Goal: Task Accomplishment & Management: Check status

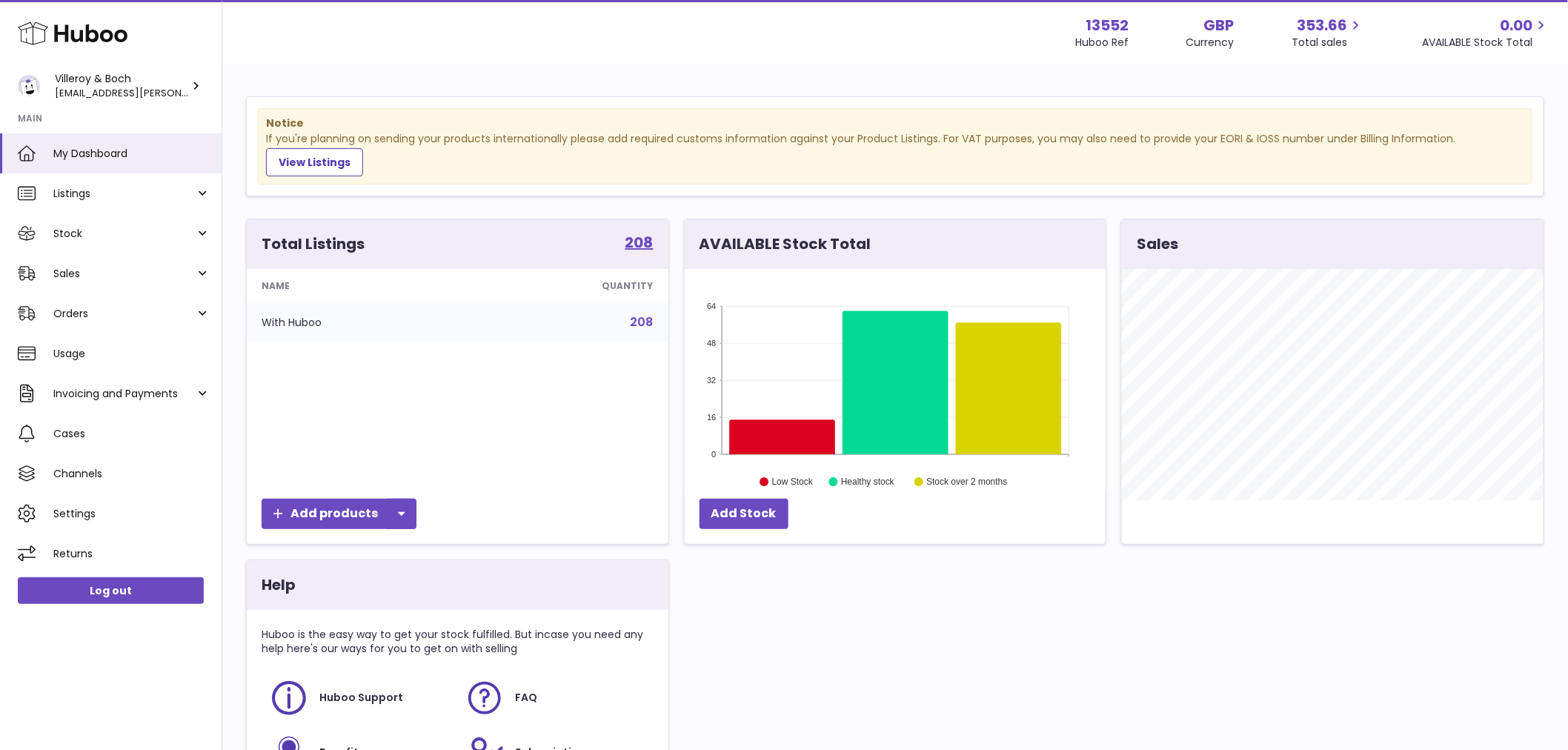
scroll to position [231, 421]
click at [108, 318] on span "Orders" at bounding box center [124, 313] width 142 height 15
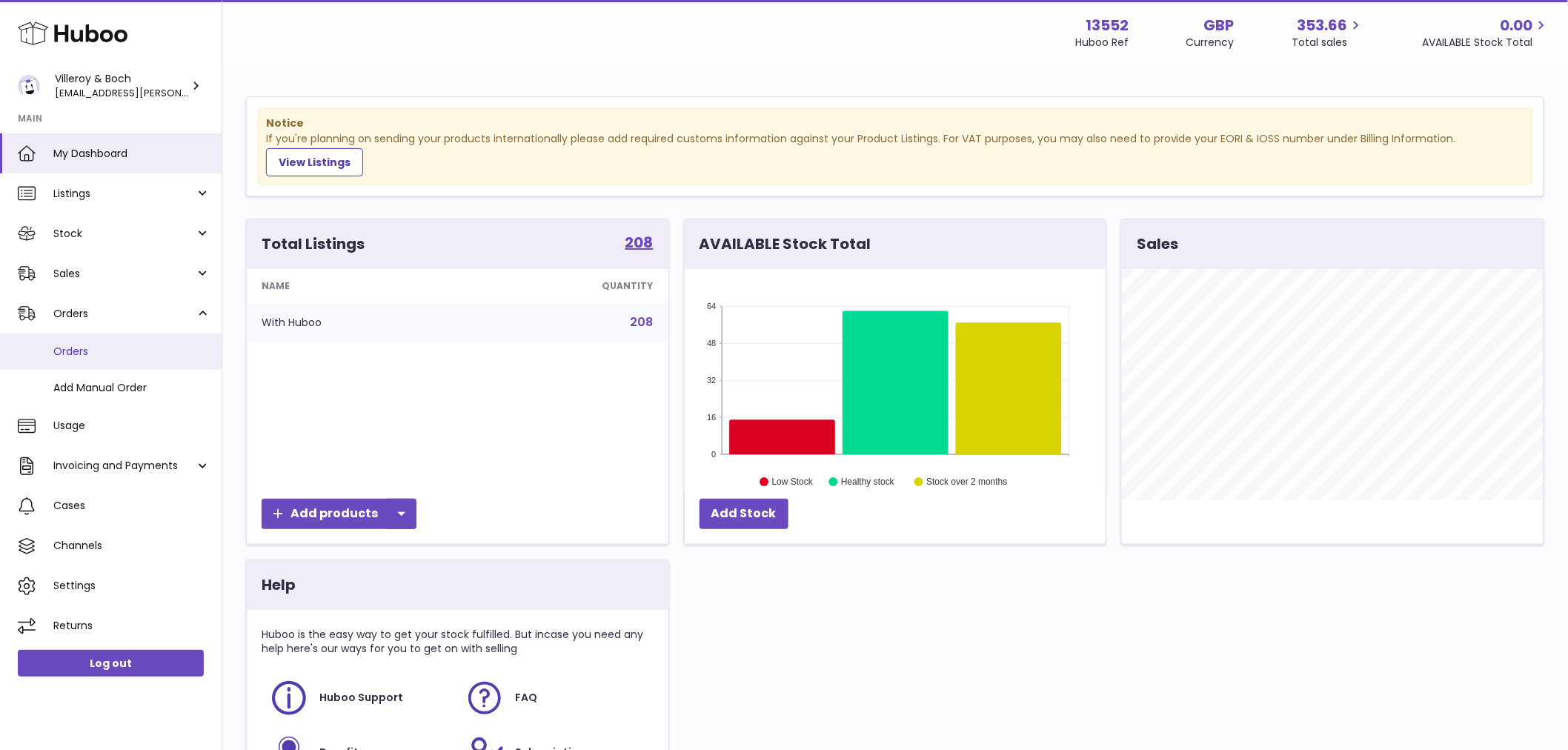
click at [54, 359] on link "Orders" at bounding box center [111, 351] width 221 height 36
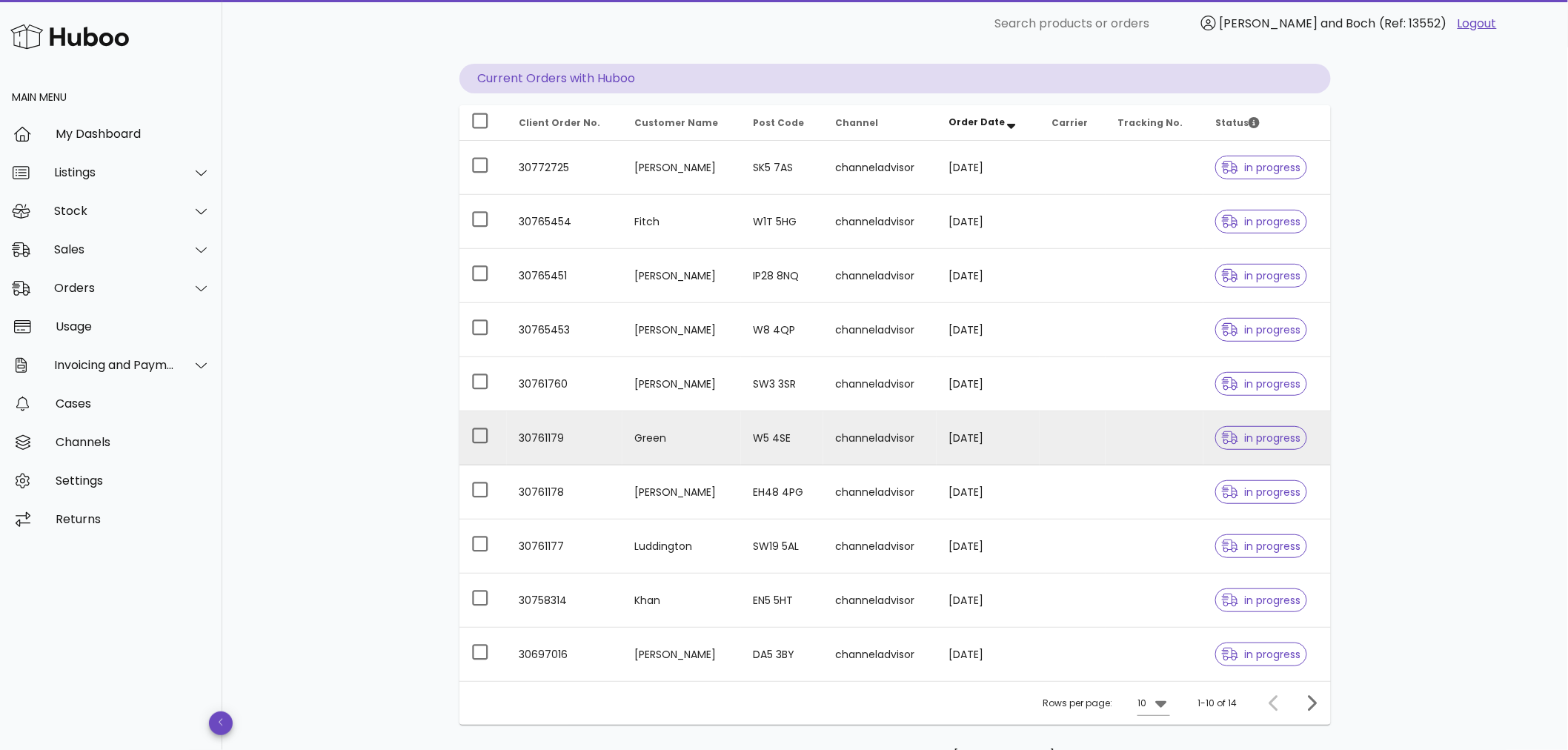
scroll to position [225, 0]
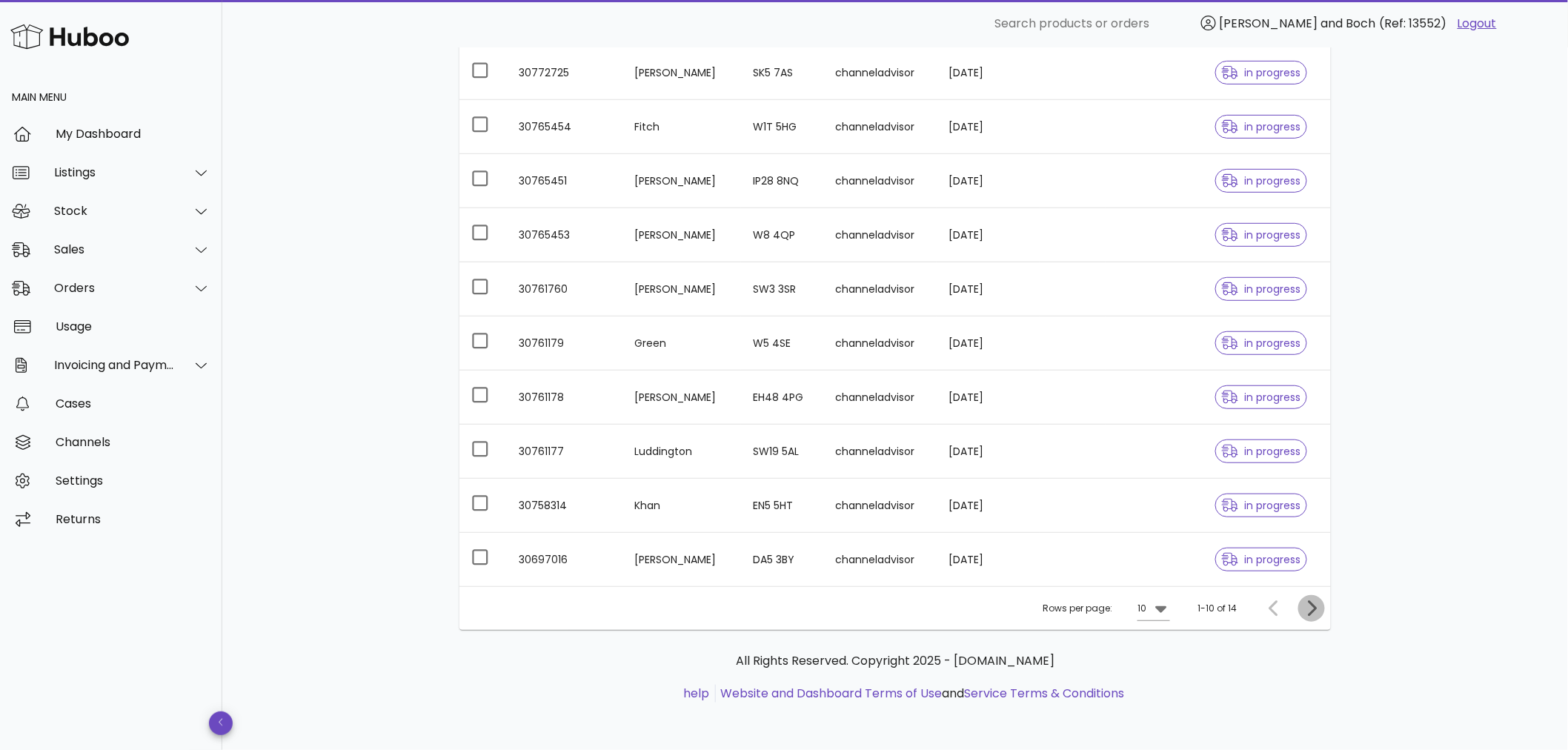
click at [1321, 603] on span "Next page" at bounding box center [1311, 608] width 26 height 17
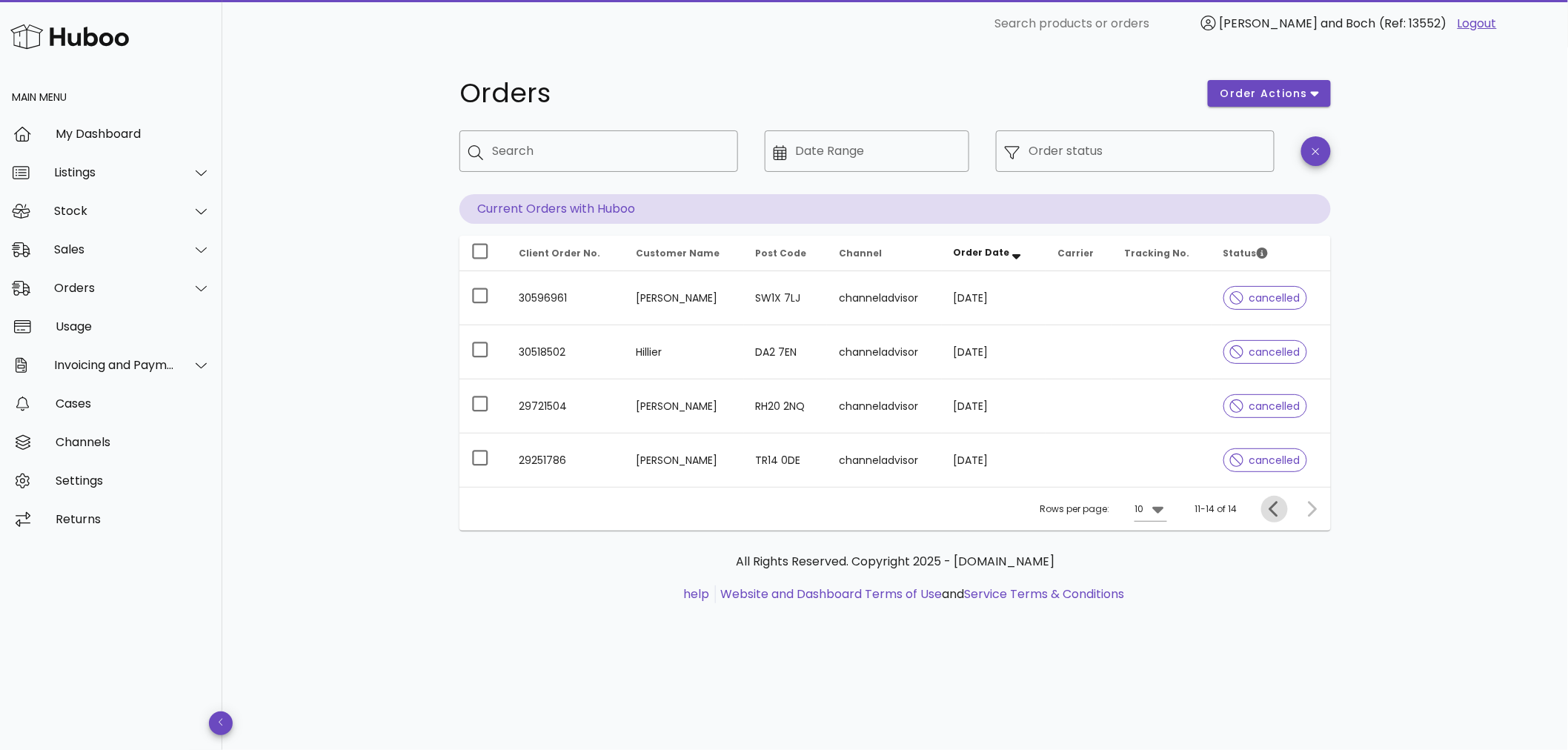
click at [1278, 518] on button "Previous page" at bounding box center [1274, 508] width 26 height 26
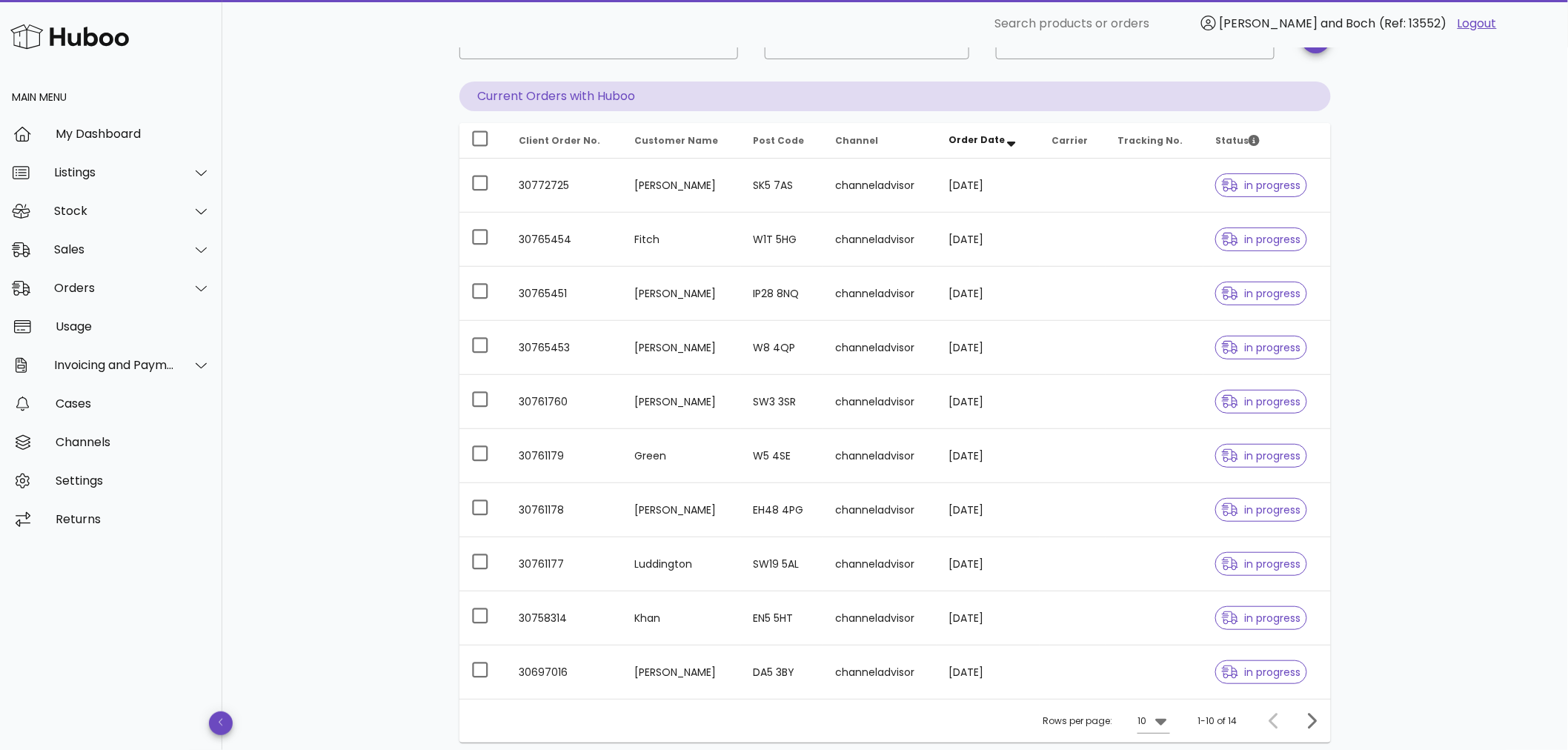
scroll to position [225, 0]
